Goal: Task Accomplishment & Management: Manage account settings

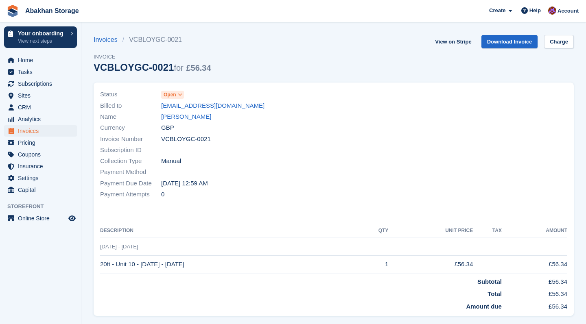
click at [42, 130] on span "Invoices" at bounding box center [42, 130] width 49 height 11
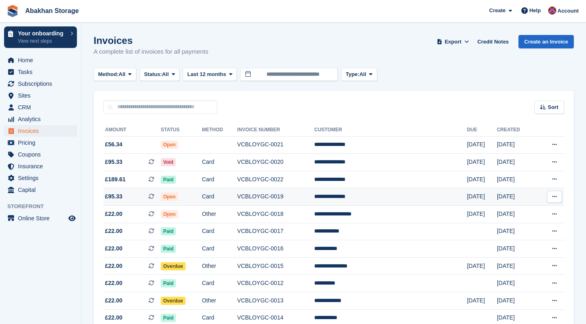
click at [237, 197] on td "Card" at bounding box center [219, 197] width 35 height 18
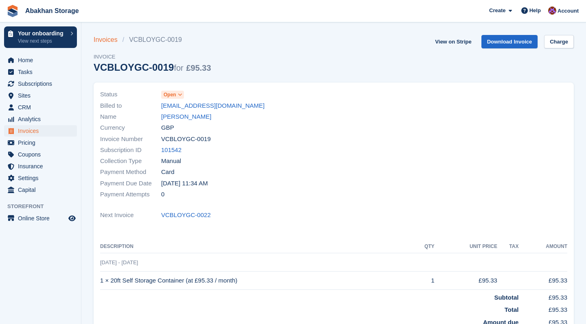
click at [108, 38] on link "Invoices" at bounding box center [108, 40] width 29 height 10
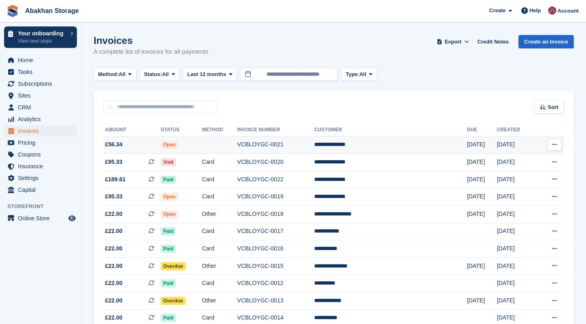
click at [237, 150] on td at bounding box center [219, 145] width 35 height 18
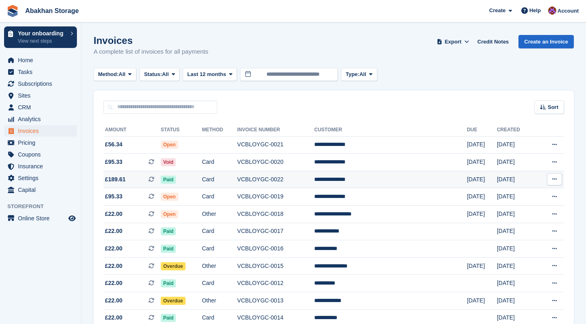
click at [282, 181] on td "VCBLOYGC-0022" at bounding box center [275, 180] width 77 height 18
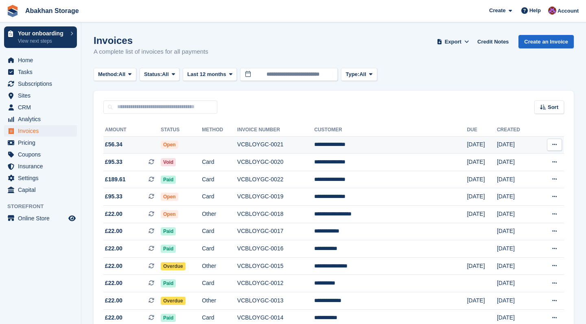
click at [294, 143] on td "VCBLOYGC-0021" at bounding box center [275, 145] width 77 height 18
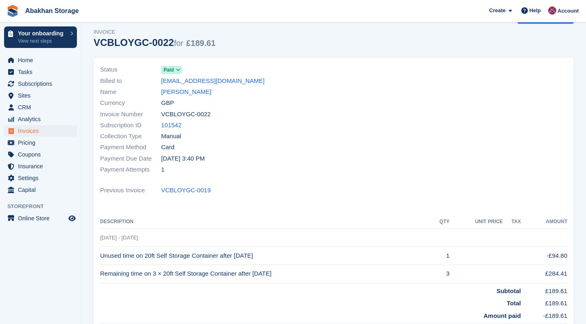
scroll to position [28, 0]
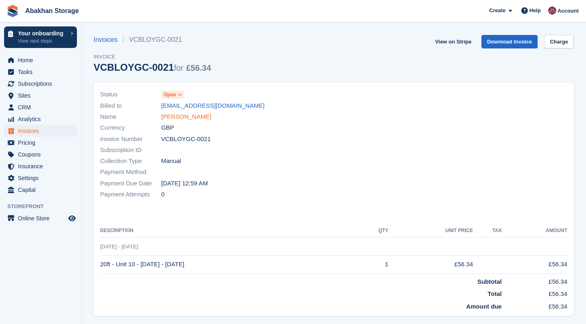
click at [201, 119] on link "[PERSON_NAME]" at bounding box center [186, 116] width 50 height 9
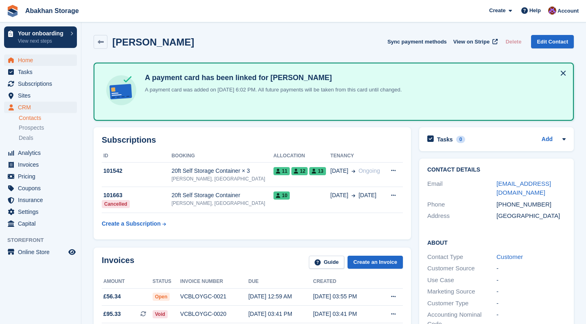
click at [53, 61] on span "Home" at bounding box center [42, 60] width 49 height 11
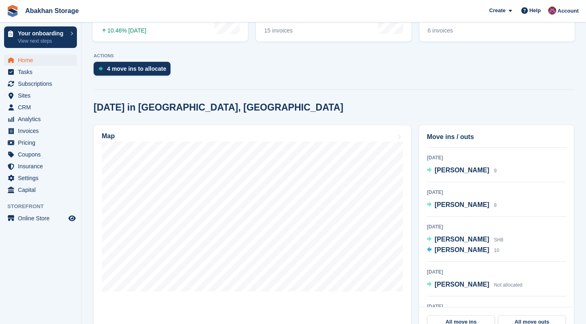
scroll to position [39, 0]
click at [464, 321] on link "All move ins" at bounding box center [461, 322] width 68 height 13
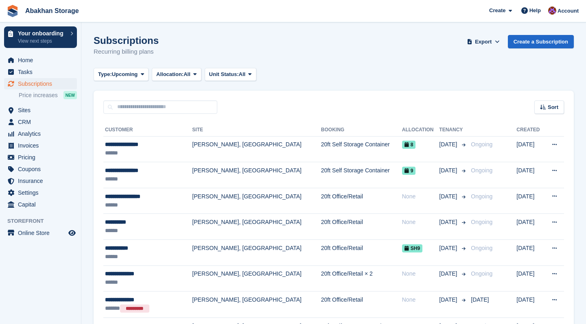
click at [49, 81] on span "Subscriptions" at bounding box center [42, 83] width 49 height 11
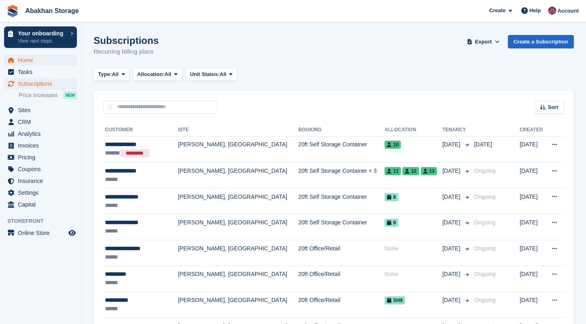
click at [25, 58] on span "Home" at bounding box center [42, 60] width 49 height 11
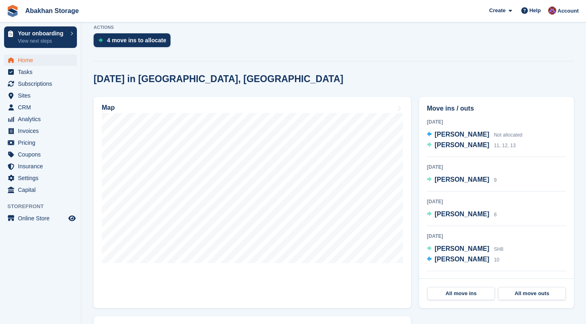
scroll to position [195, 0]
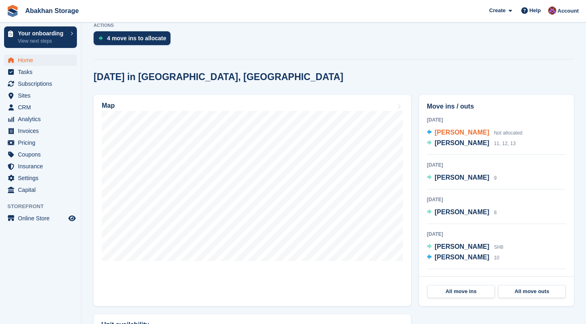
click at [478, 131] on span "[PERSON_NAME]" at bounding box center [462, 132] width 55 height 7
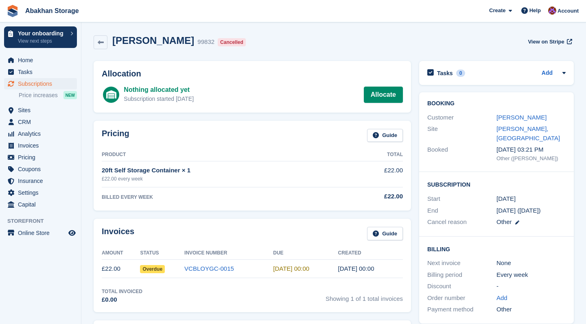
click at [41, 85] on span "Subscriptions" at bounding box center [42, 83] width 49 height 11
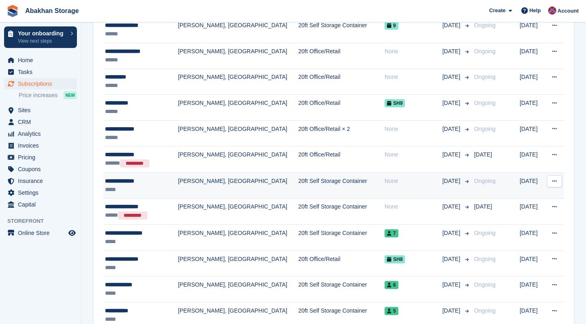
scroll to position [201, 0]
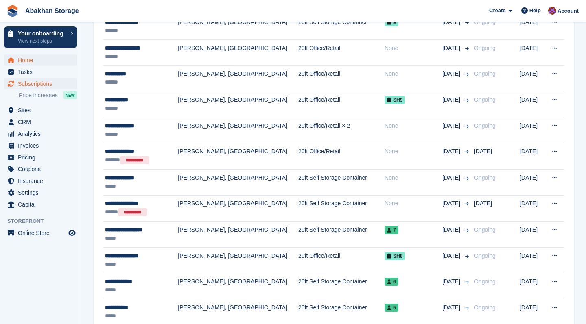
click at [47, 59] on span "Home" at bounding box center [42, 60] width 49 height 11
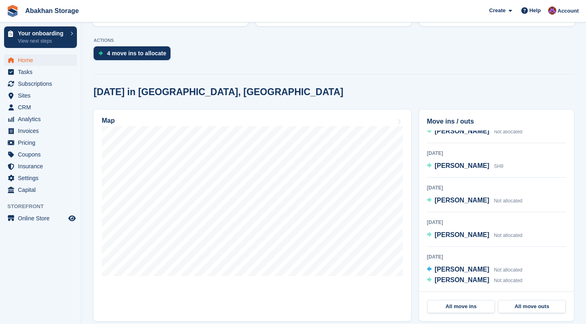
scroll to position [176, 0]
click at [41, 64] on span "Home" at bounding box center [42, 60] width 49 height 11
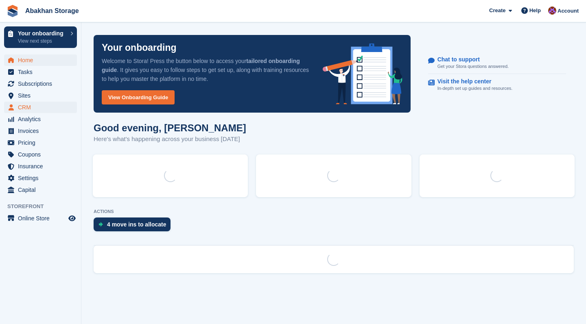
scroll to position [0, 0]
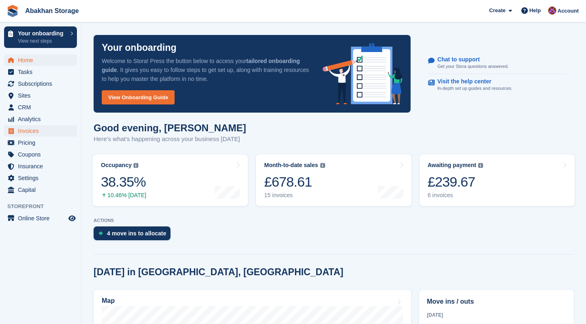
click at [33, 132] on span "Invoices" at bounding box center [42, 130] width 49 height 11
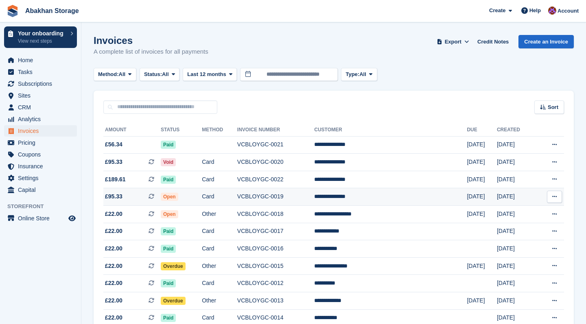
click at [296, 198] on td "VCBLOYGC-0019" at bounding box center [275, 197] width 77 height 18
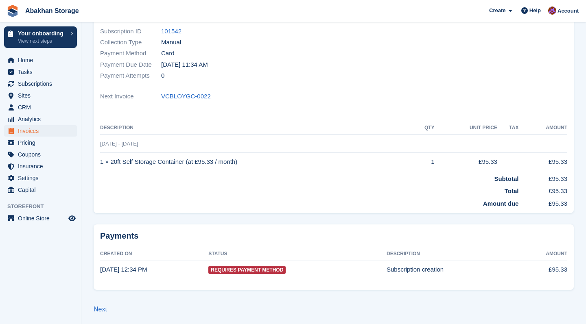
scroll to position [118, 0]
click at [236, 268] on span "Requires Payment Method" at bounding box center [246, 271] width 77 height 8
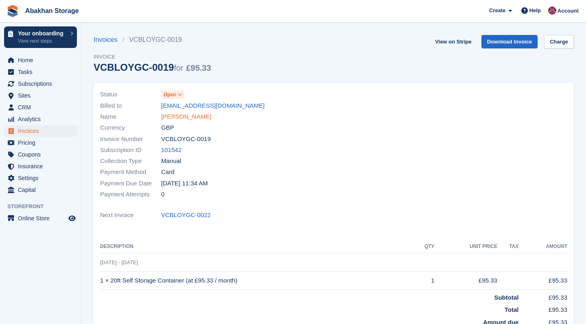
click at [194, 117] on link "[PERSON_NAME]" at bounding box center [186, 116] width 50 height 9
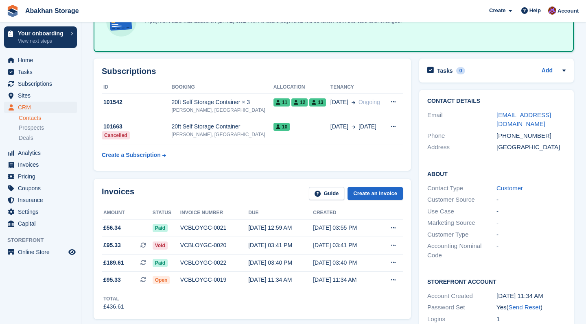
scroll to position [69, 0]
click at [211, 283] on div "VCBLOYGC-0019" at bounding box center [214, 280] width 68 height 9
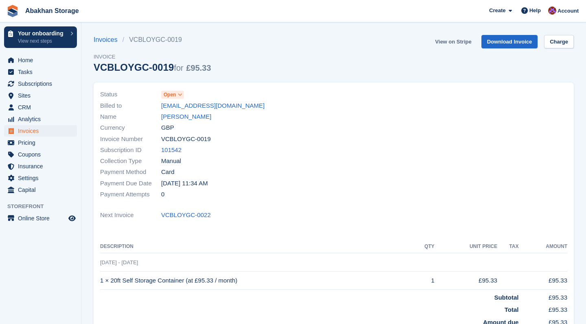
click at [457, 45] on link "View on Stripe" at bounding box center [453, 41] width 43 height 13
click at [30, 129] on span "Invoices" at bounding box center [42, 130] width 49 height 11
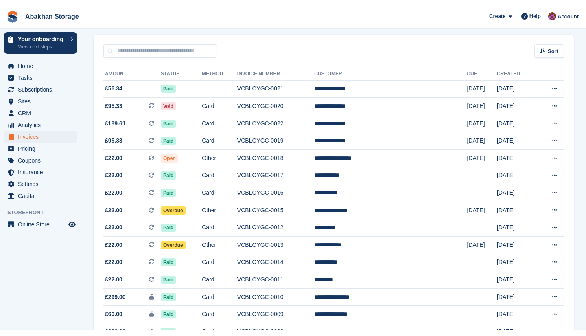
scroll to position [61, 0]
